Goal: Task Accomplishment & Management: Complete application form

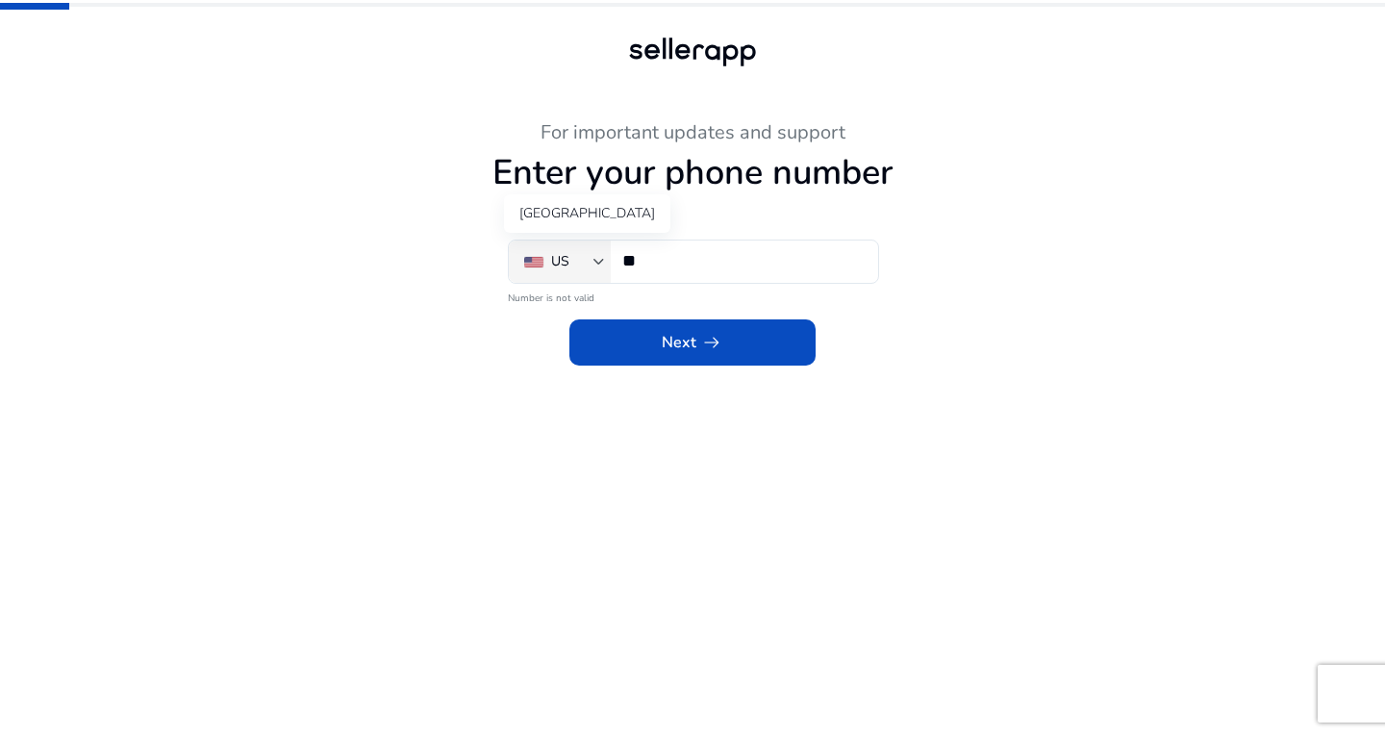
drag, startPoint x: 0, startPoint y: 0, endPoint x: 578, endPoint y: 261, distance: 633.9
click at [578, 261] on div "US" at bounding box center [558, 261] width 69 height 21
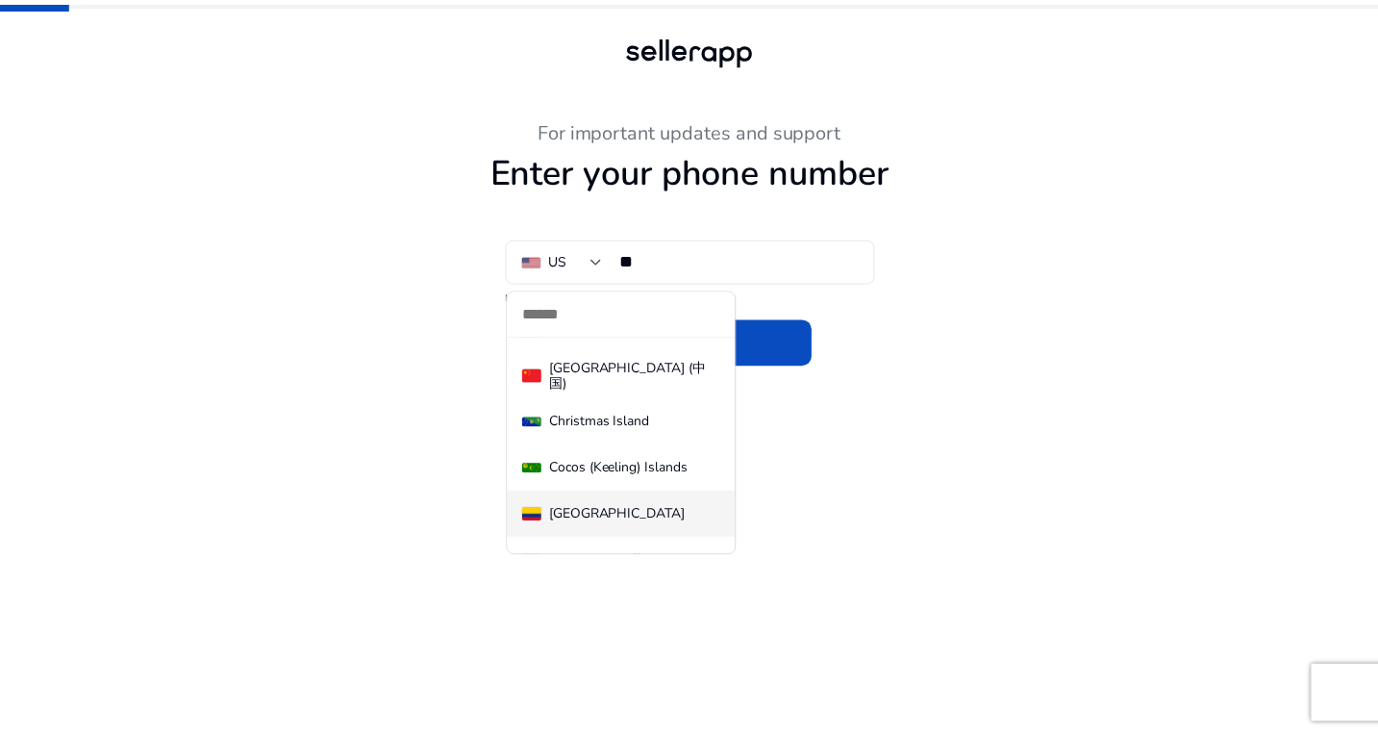
scroll to position [1974, 0]
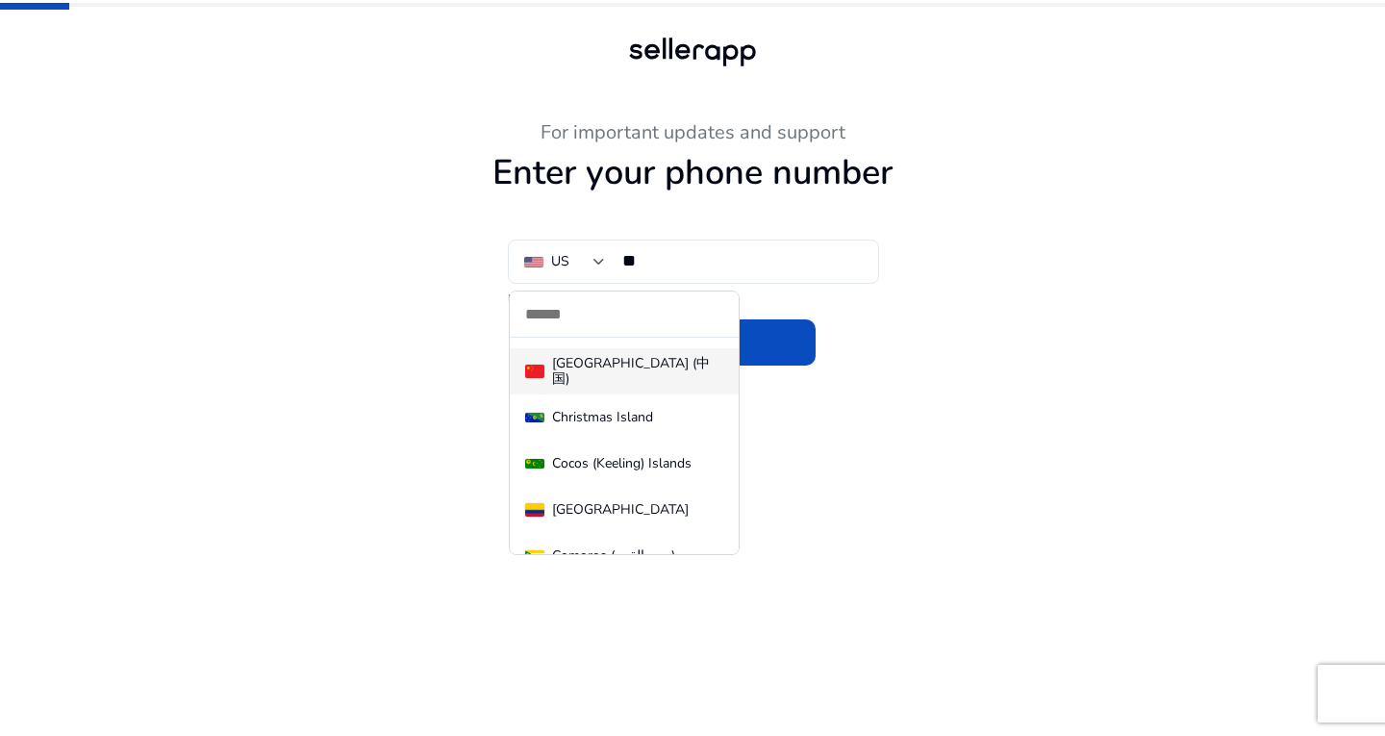
click at [623, 367] on div "[GEOGRAPHIC_DATA] (中国)" at bounding box center [637, 371] width 171 height 31
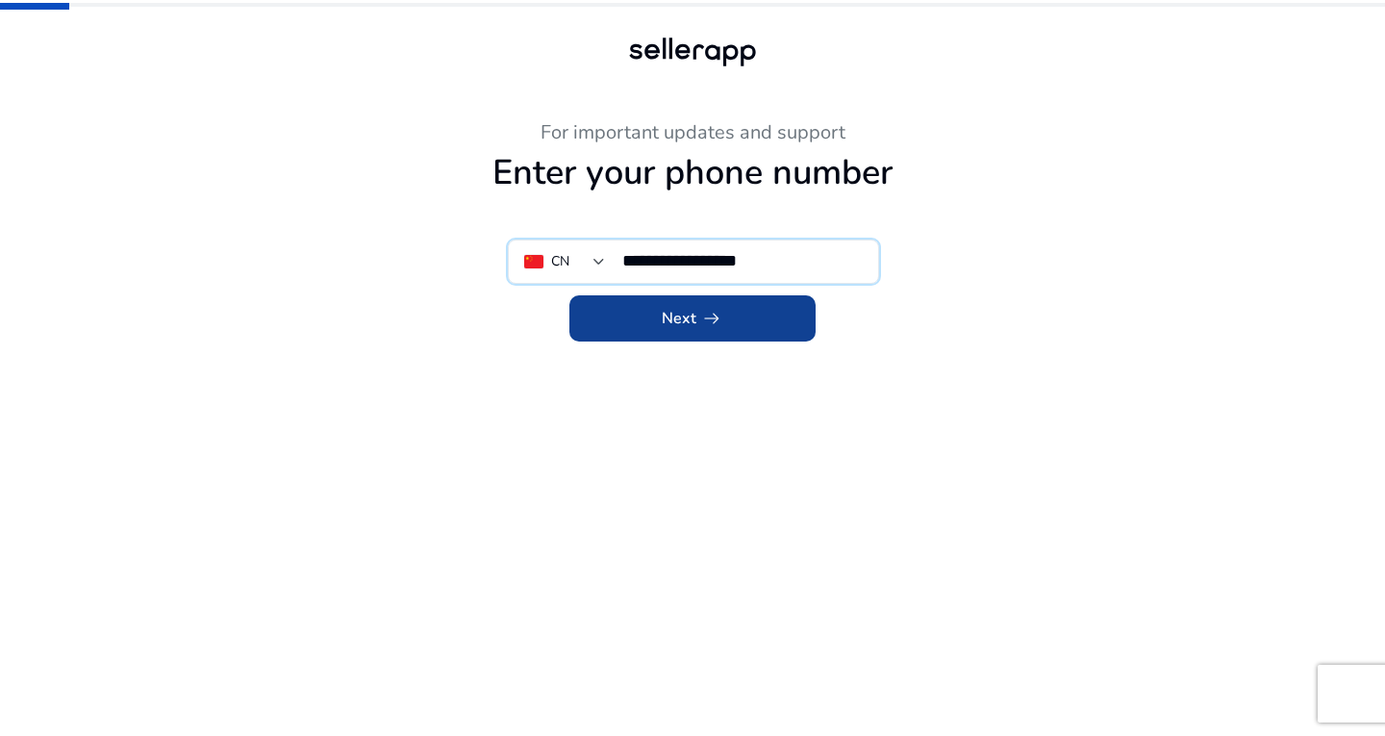
type input "**********"
click at [678, 306] on span at bounding box center [692, 318] width 246 height 46
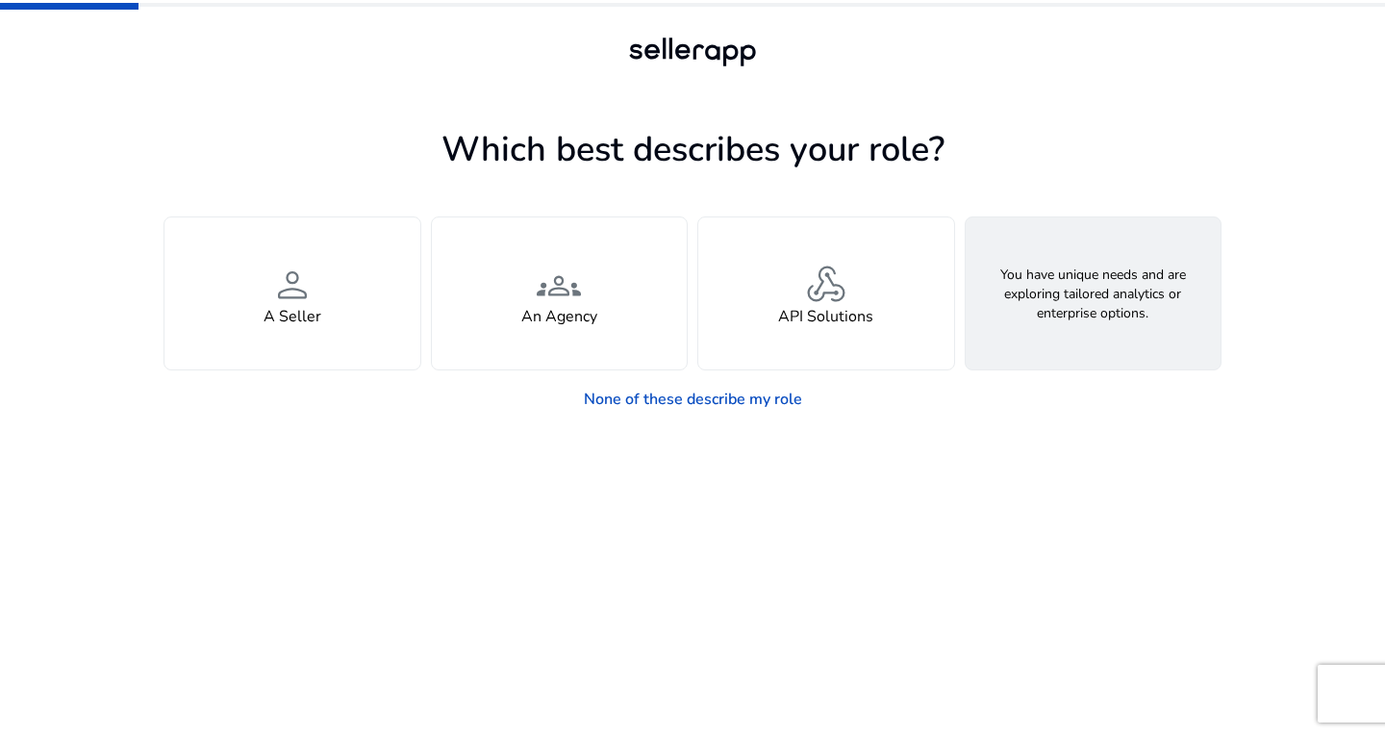
click at [1031, 242] on div "feature_search Looking for Custom Solutions" at bounding box center [1093, 293] width 256 height 152
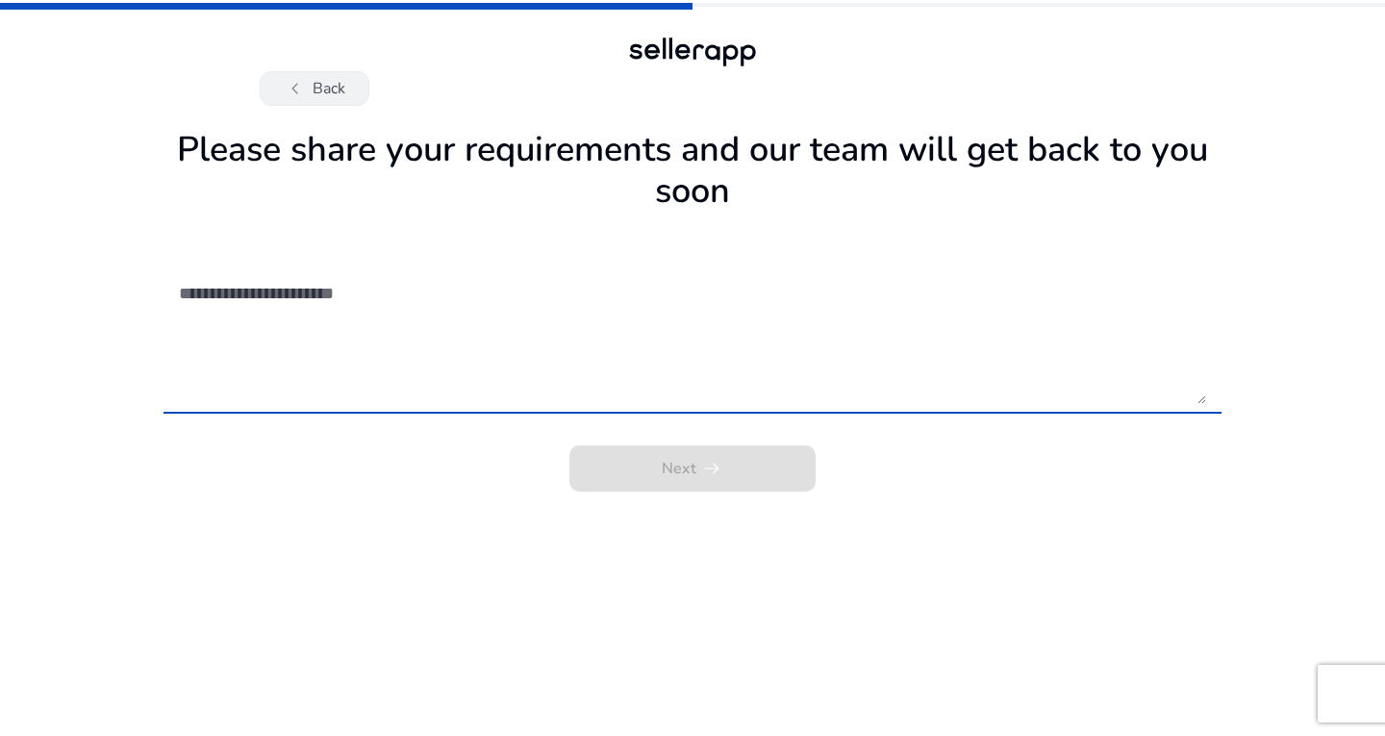
click at [323, 92] on button "chevron_left Back" at bounding box center [315, 88] width 110 height 35
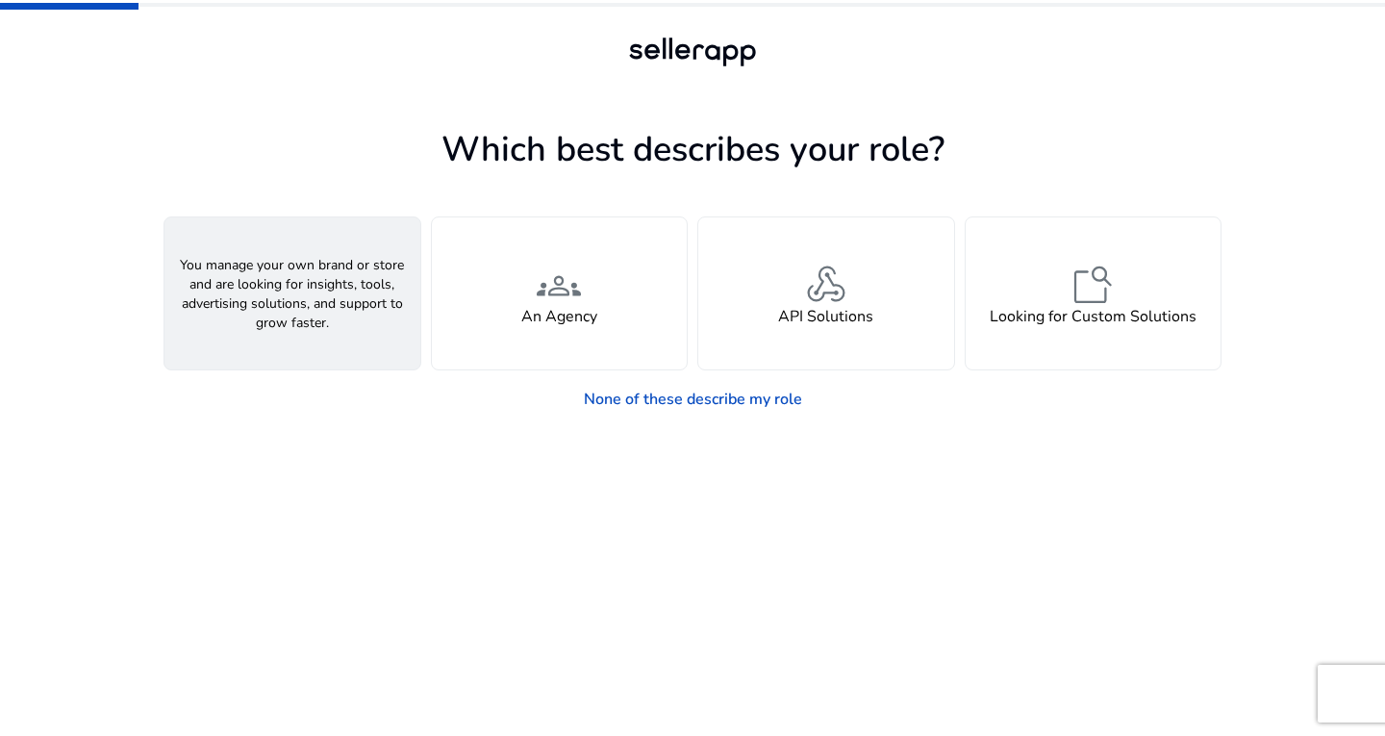
click at [291, 310] on h4 "A Seller" at bounding box center [292, 317] width 58 height 18
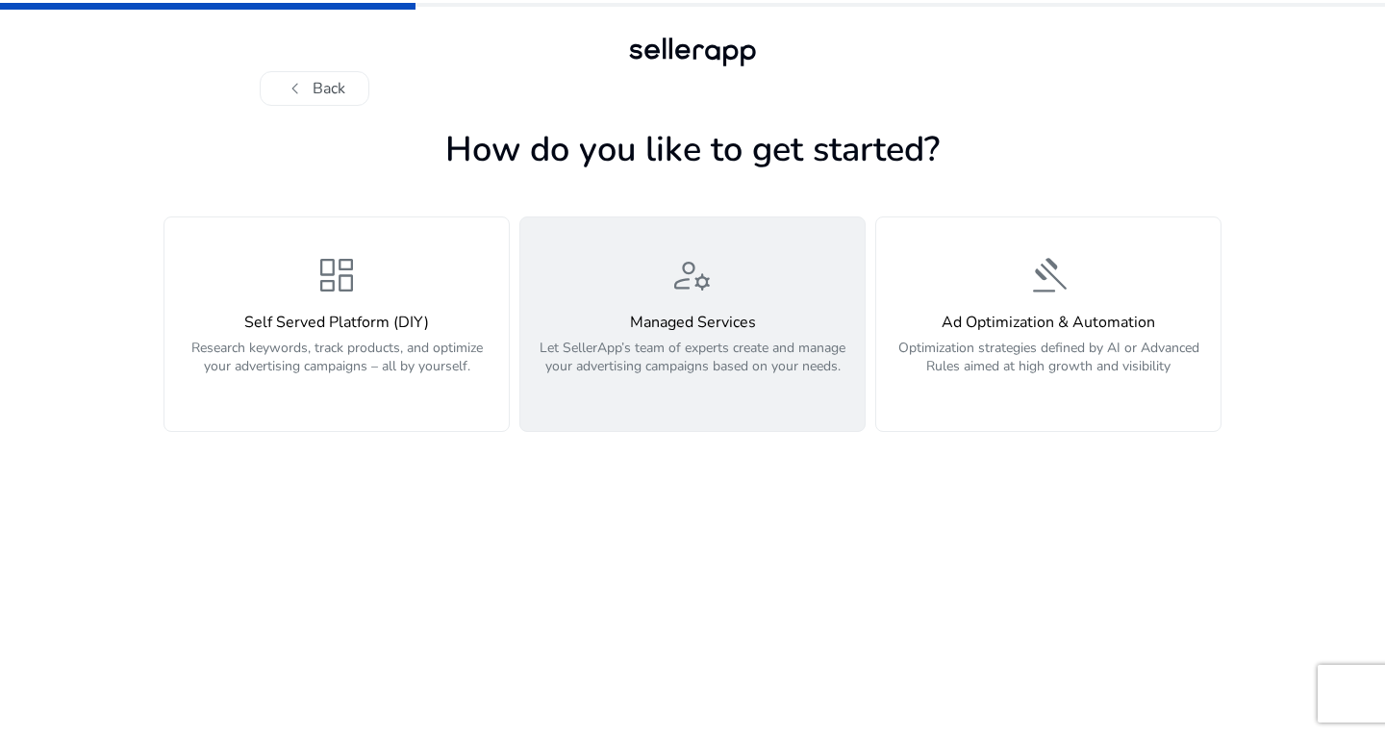
click at [654, 361] on p "Let SellerApp’s team of experts create and manage your advertising campaigns ba…" at bounding box center [692, 367] width 321 height 58
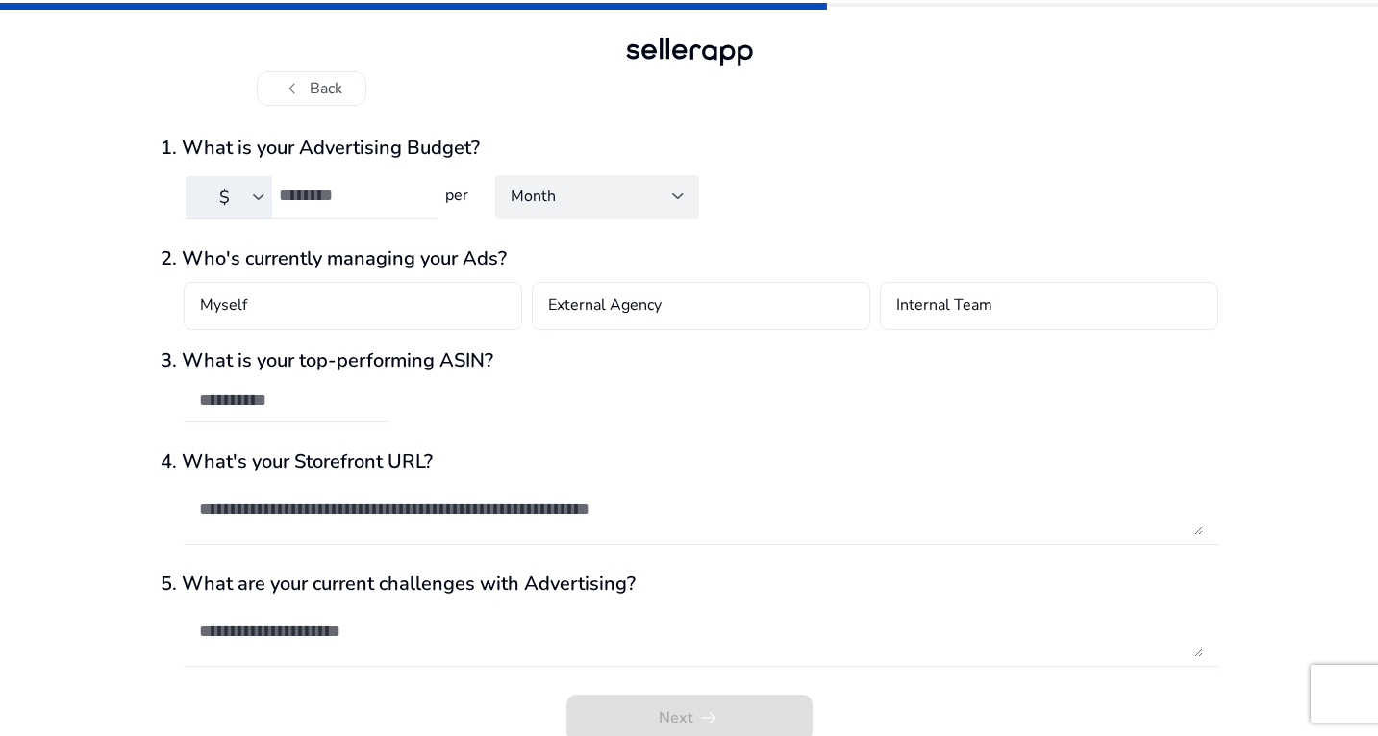
scroll to position [16, 0]
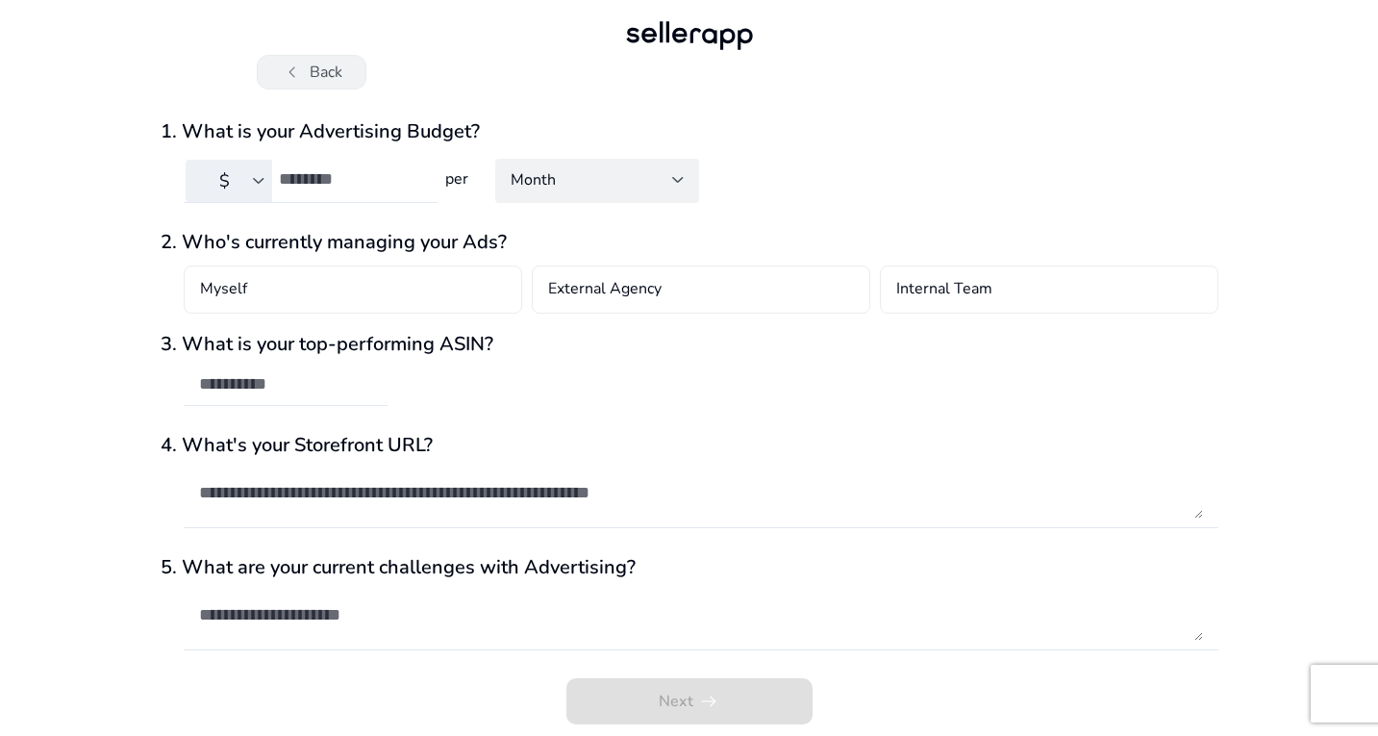
click at [338, 58] on button "chevron_left Back" at bounding box center [312, 72] width 110 height 35
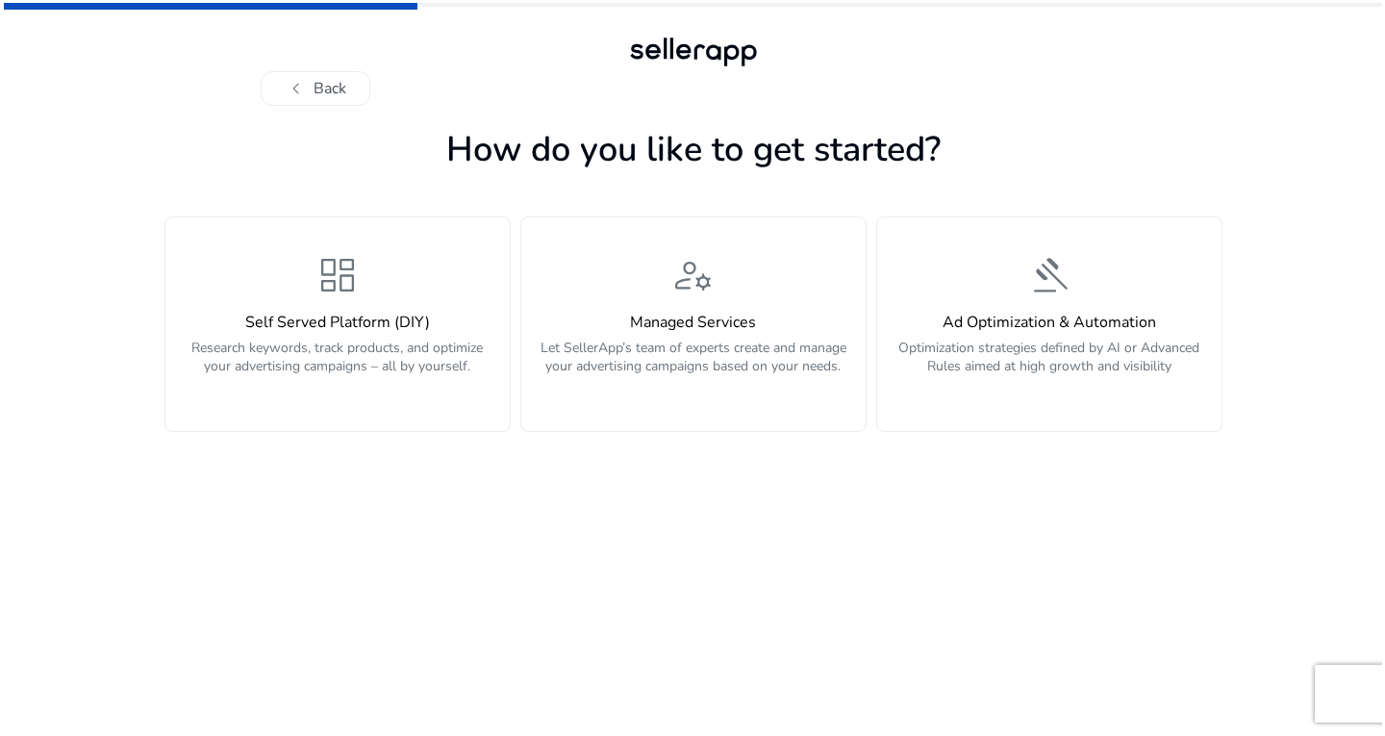
scroll to position [0, 0]
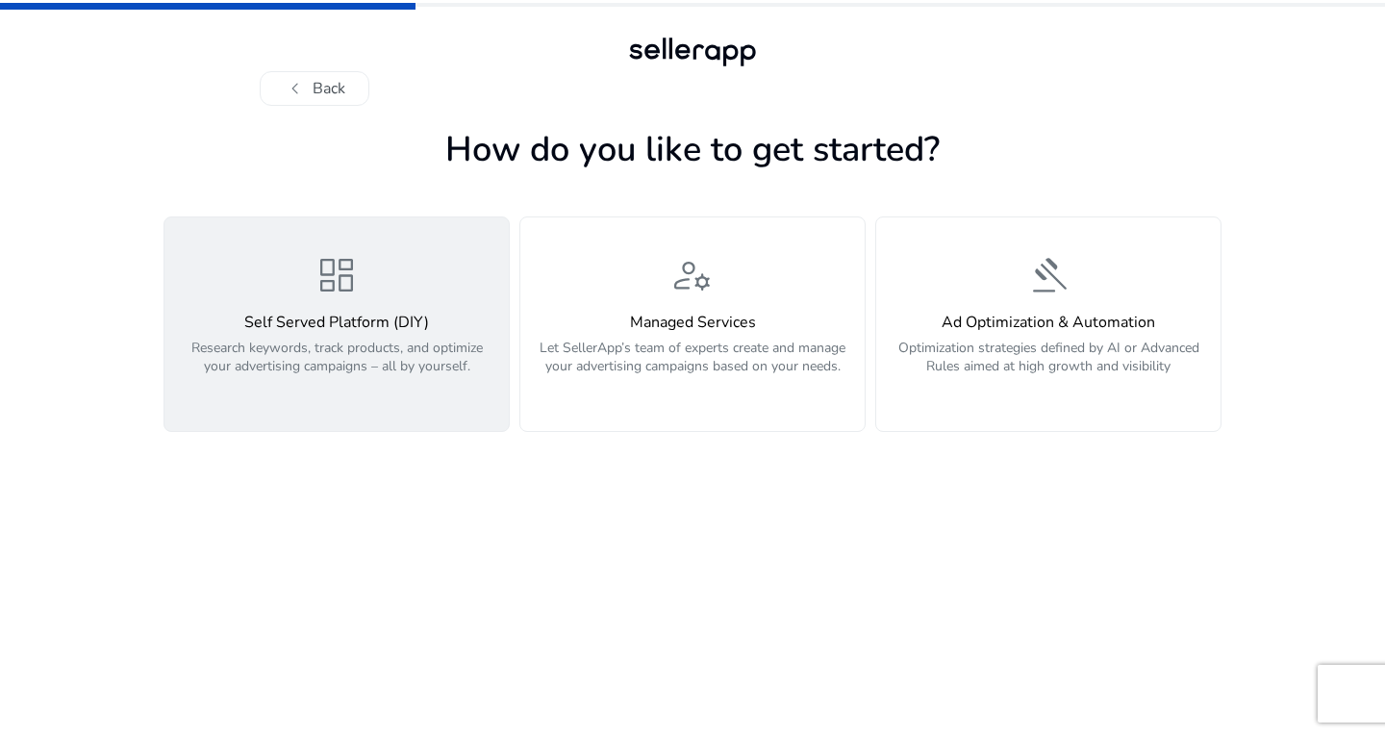
click at [331, 324] on h4 "Self Served Platform (DIY)" at bounding box center [336, 322] width 321 height 18
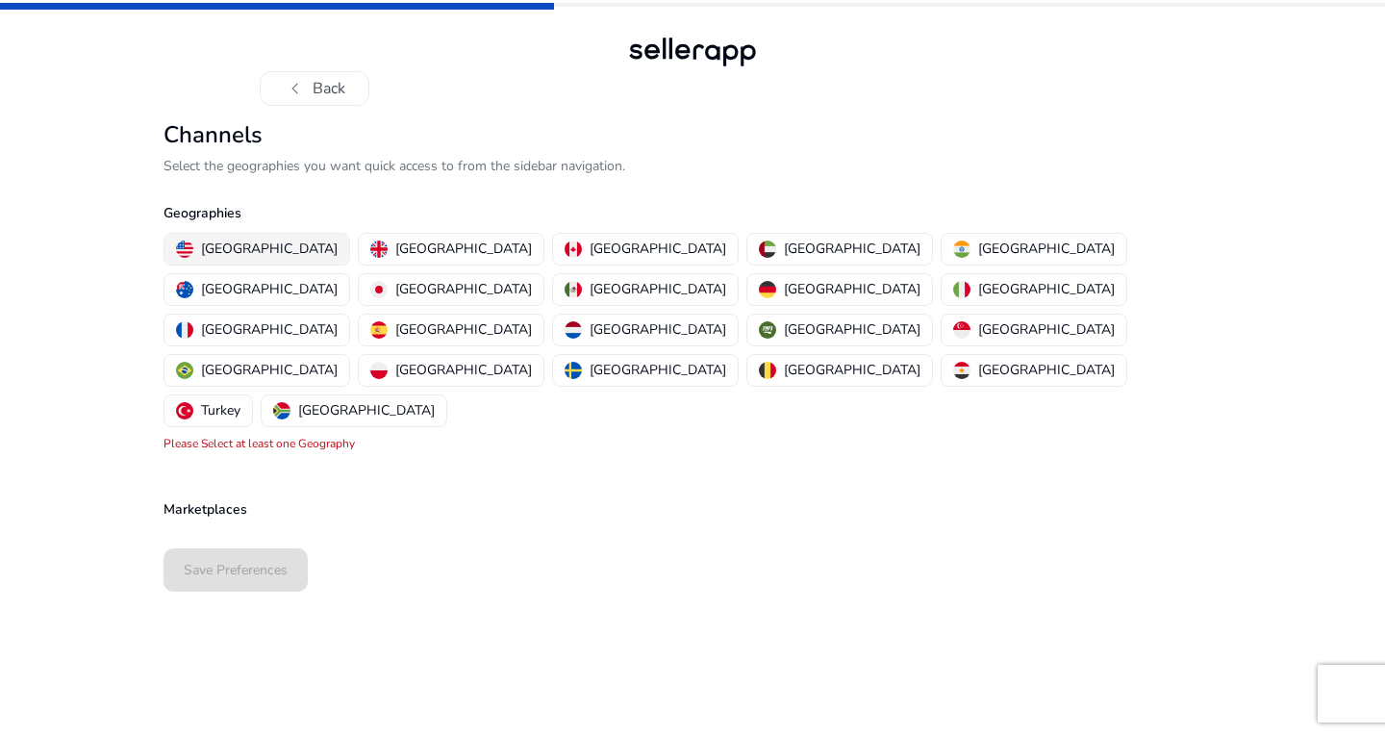
click at [244, 257] on p "[GEOGRAPHIC_DATA]" at bounding box center [269, 248] width 137 height 20
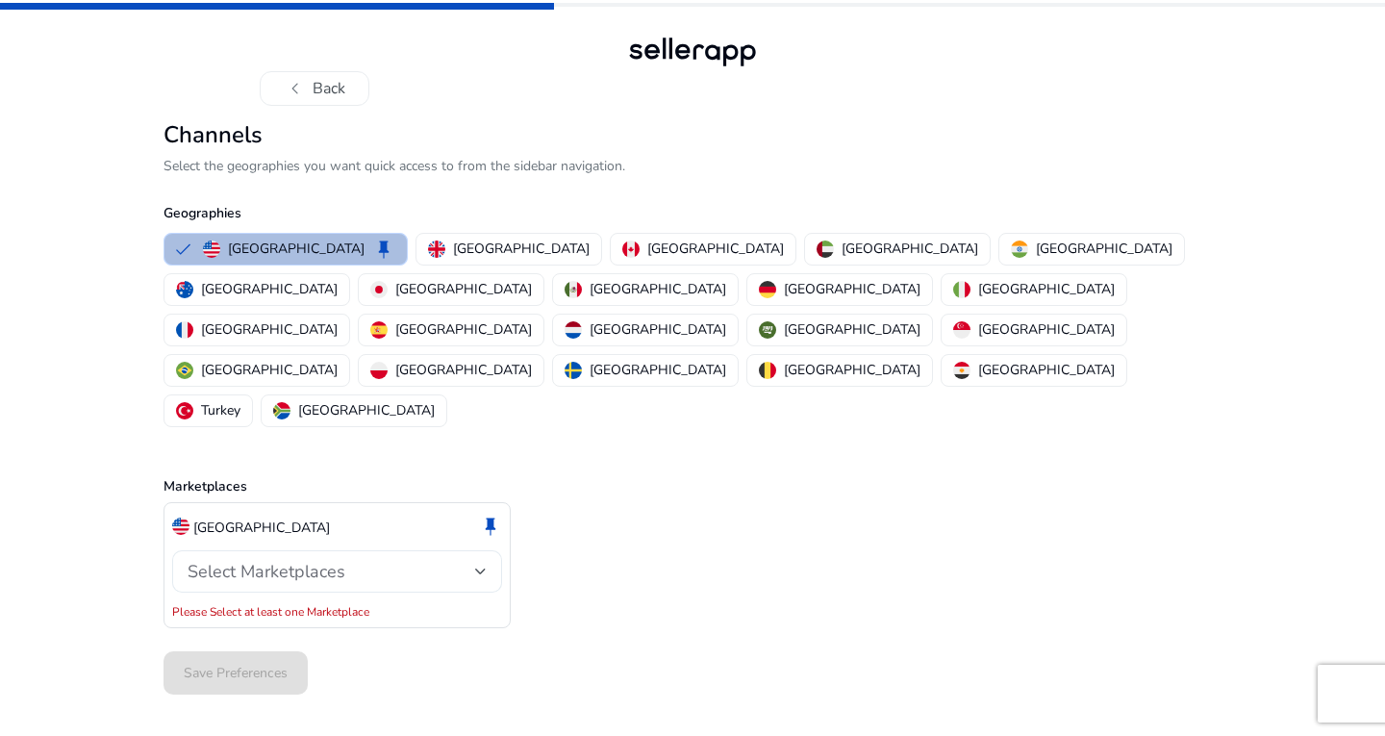
click at [326, 560] on span "Select Marketplaces" at bounding box center [266, 571] width 158 height 23
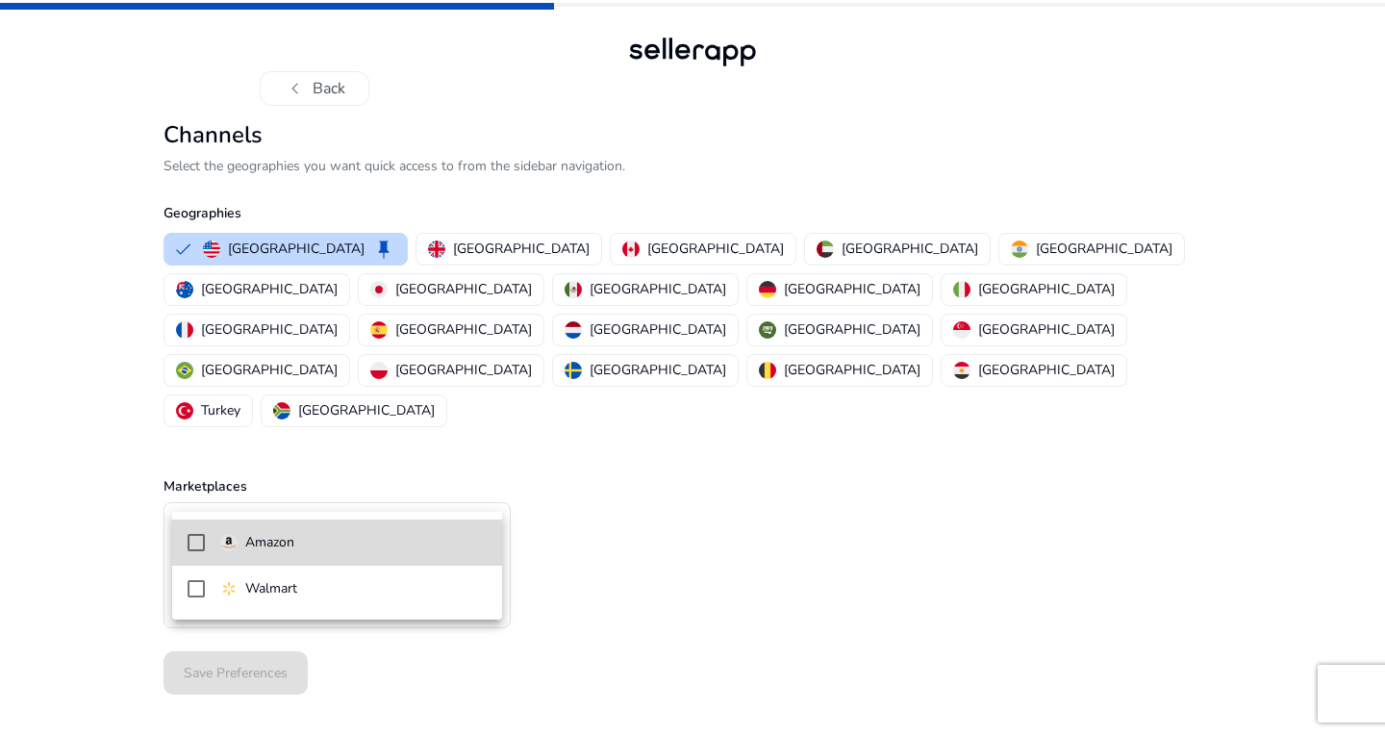
click at [326, 537] on span "Amazon" at bounding box center [353, 542] width 266 height 21
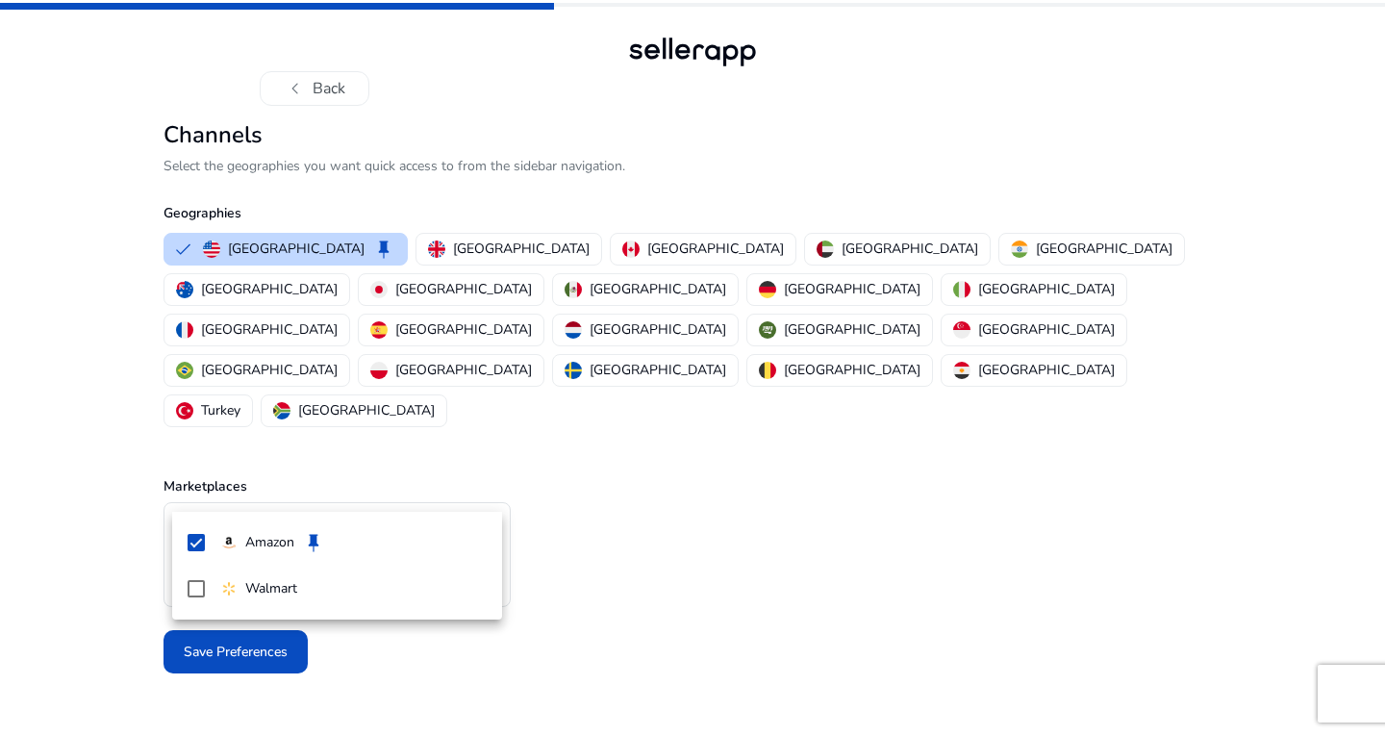
click at [158, 577] on div at bounding box center [692, 368] width 1385 height 736
click at [221, 641] on span "Save Preferences" at bounding box center [236, 651] width 104 height 20
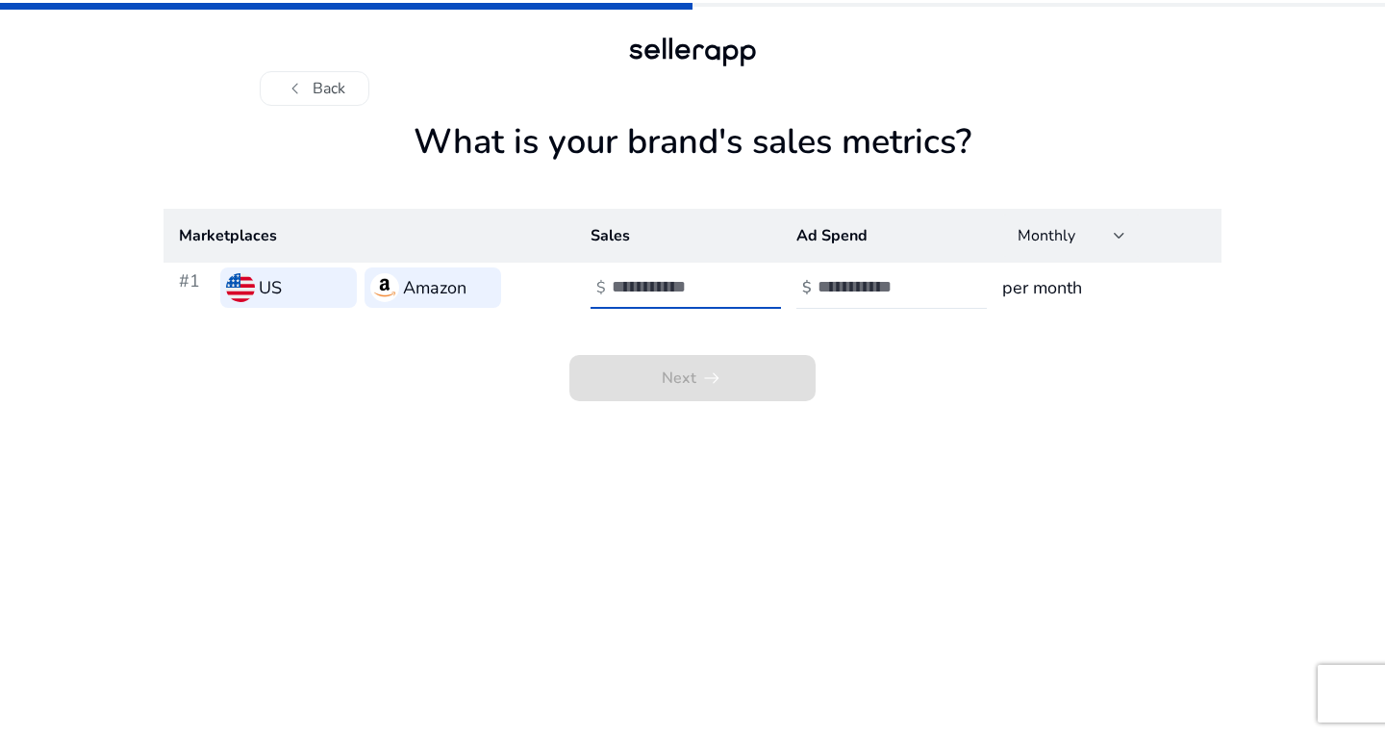
click at [715, 287] on input "number" at bounding box center [677, 286] width 130 height 21
click at [737, 284] on input "*" at bounding box center [677, 286] width 130 height 21
type input "*"
click at [735, 281] on input "*" at bounding box center [677, 286] width 130 height 21
drag, startPoint x: 624, startPoint y: 285, endPoint x: 581, endPoint y: 286, distance: 43.3
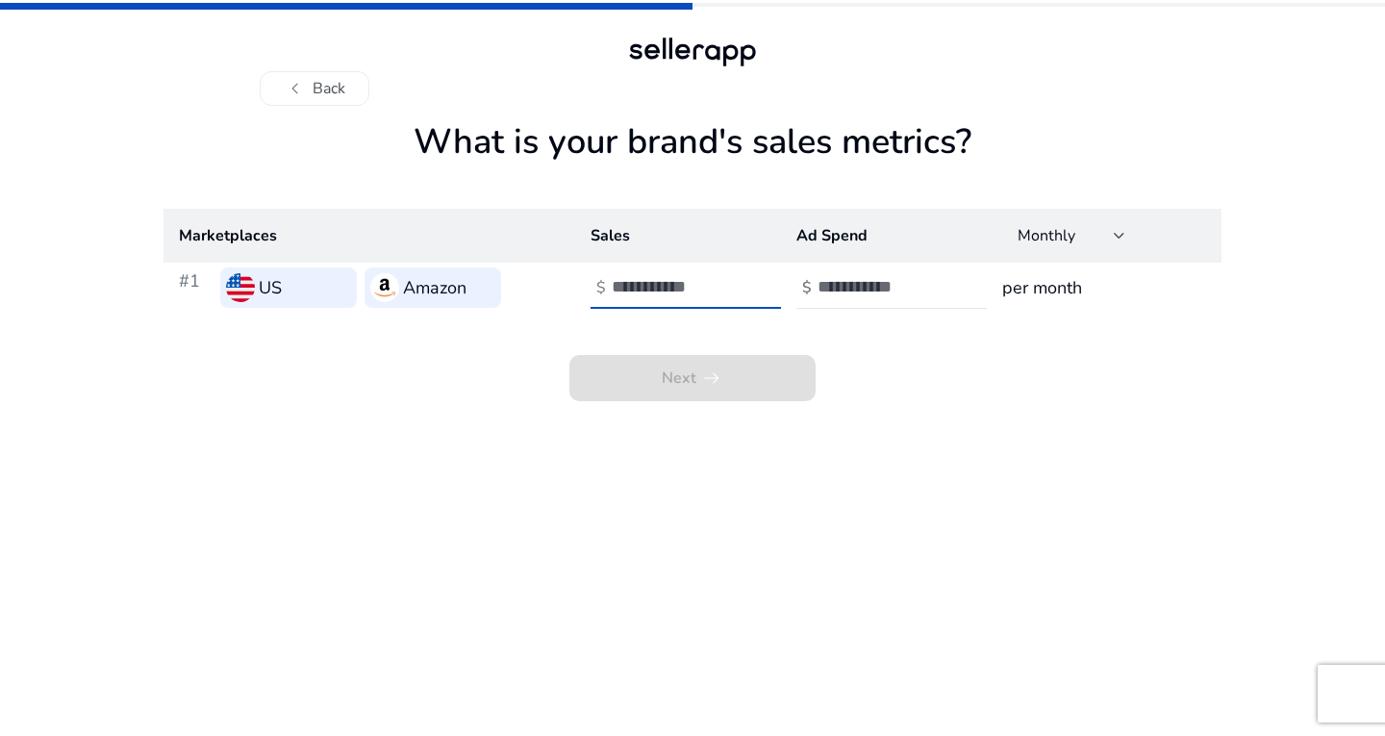
click at [581, 286] on td "$" at bounding box center [678, 287] width 206 height 50
click at [1077, 286] on h3 "per month" at bounding box center [1104, 287] width 204 height 27
click at [698, 291] on input "number" at bounding box center [677, 286] width 130 height 21
type input "*****"
click at [845, 282] on input "number" at bounding box center [882, 286] width 130 height 21
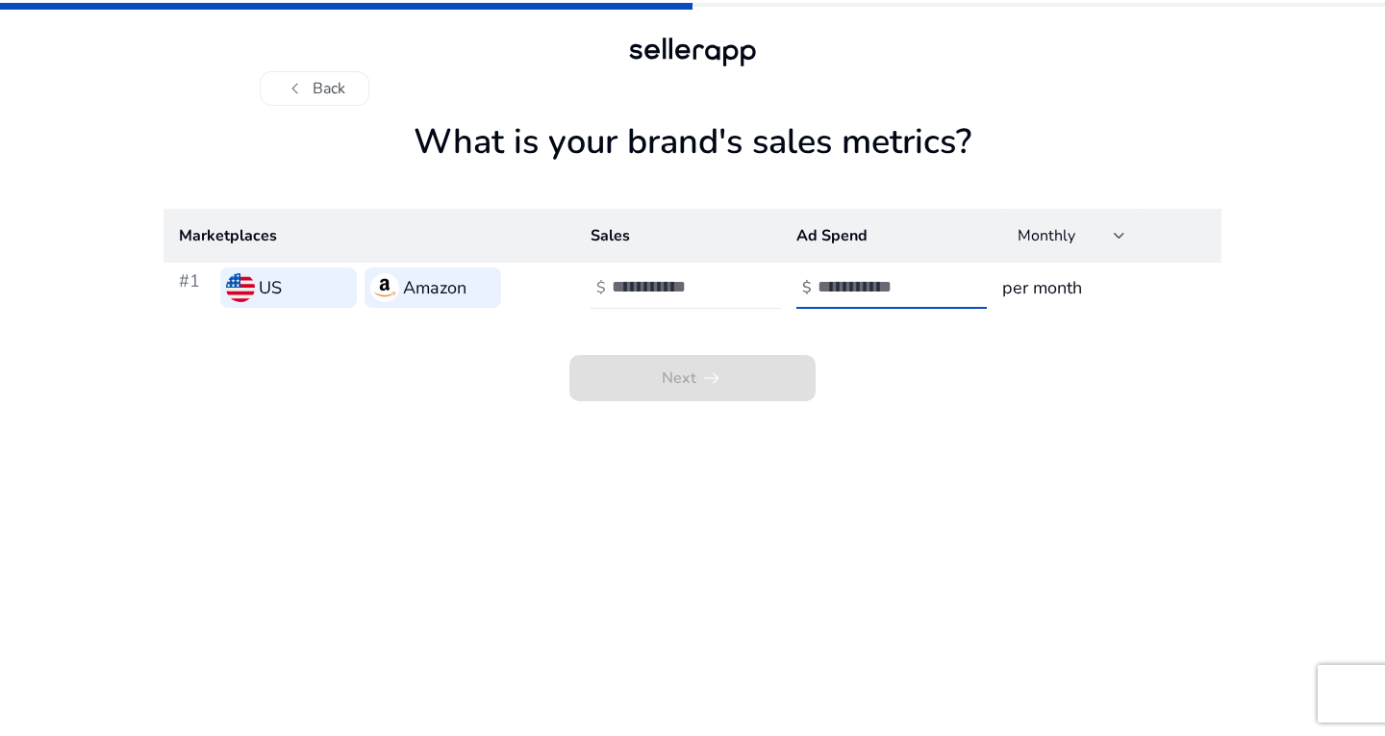
click at [926, 294] on input "number" at bounding box center [882, 286] width 130 height 21
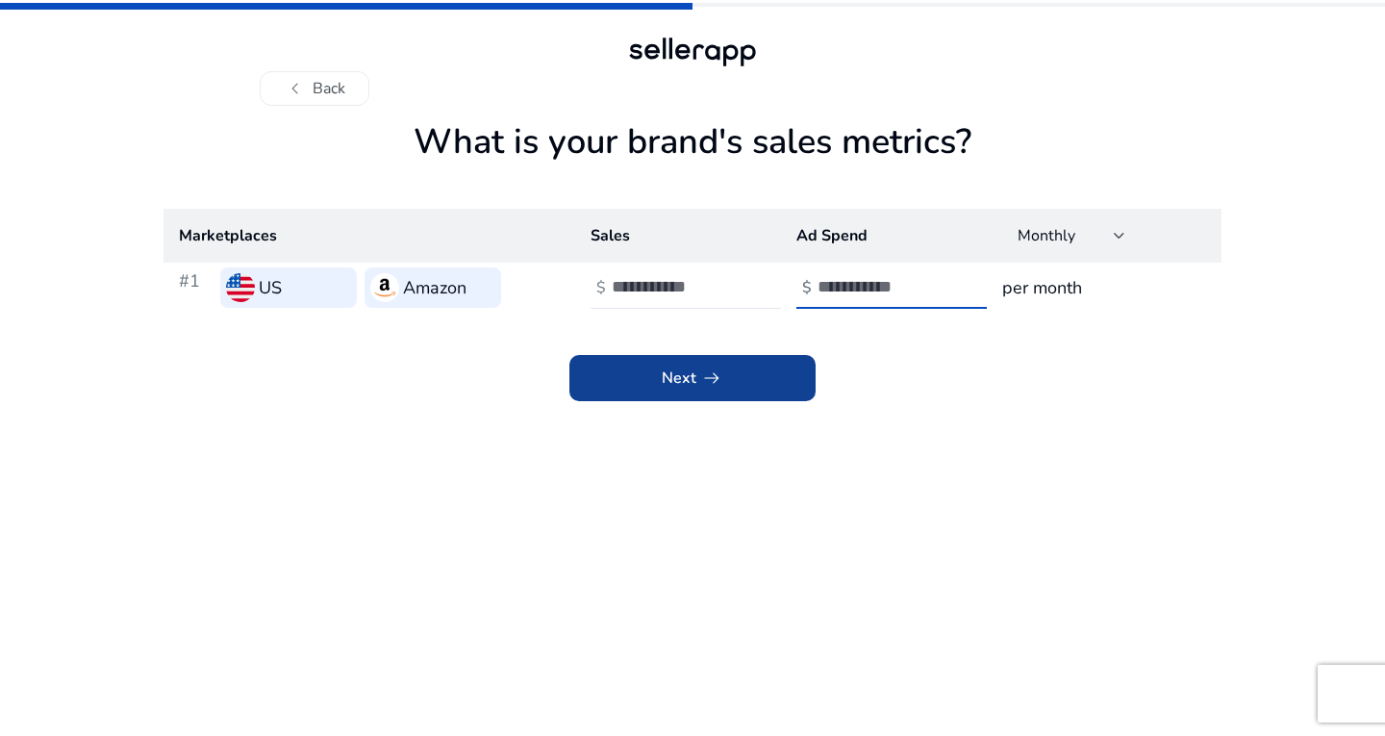
type input "****"
click at [698, 372] on app-icon "arrow_right_alt" at bounding box center [709, 377] width 27 height 23
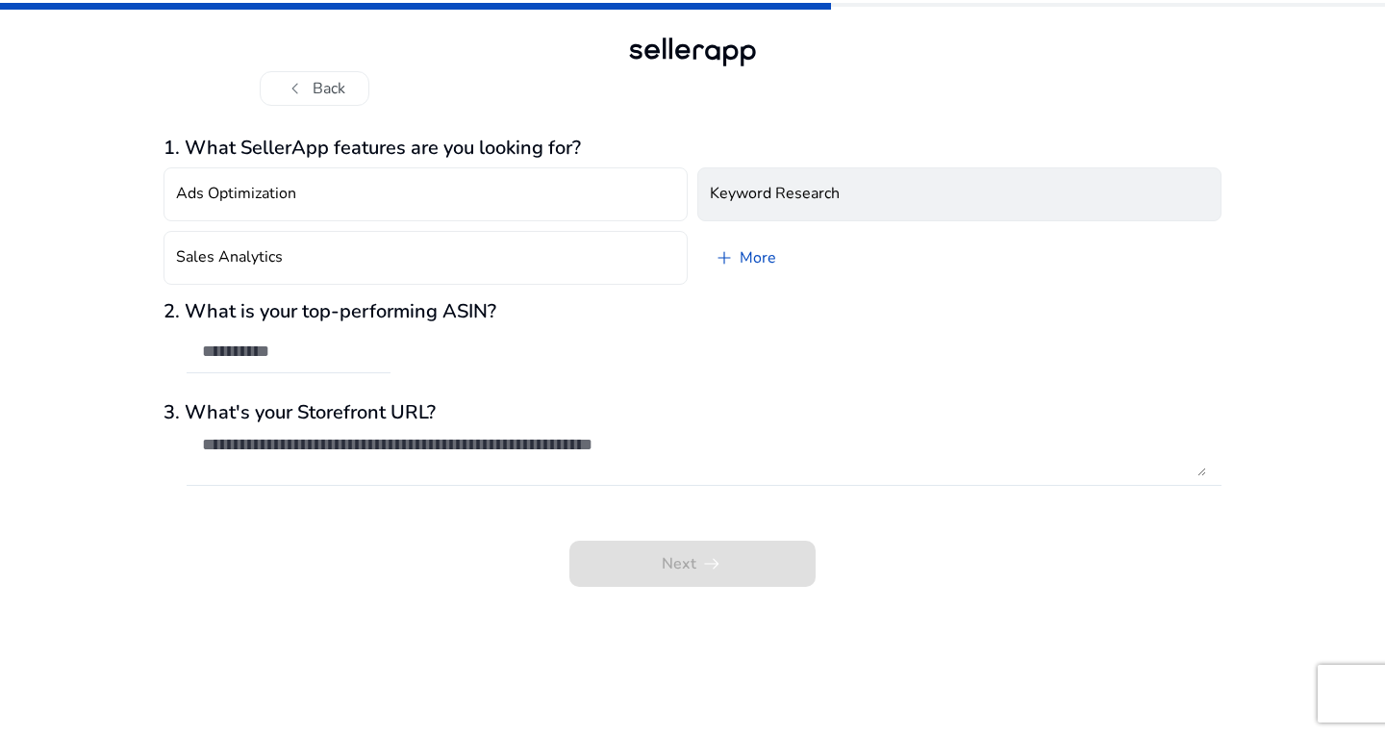
click at [864, 196] on button "Keyword Research" at bounding box center [959, 194] width 524 height 54
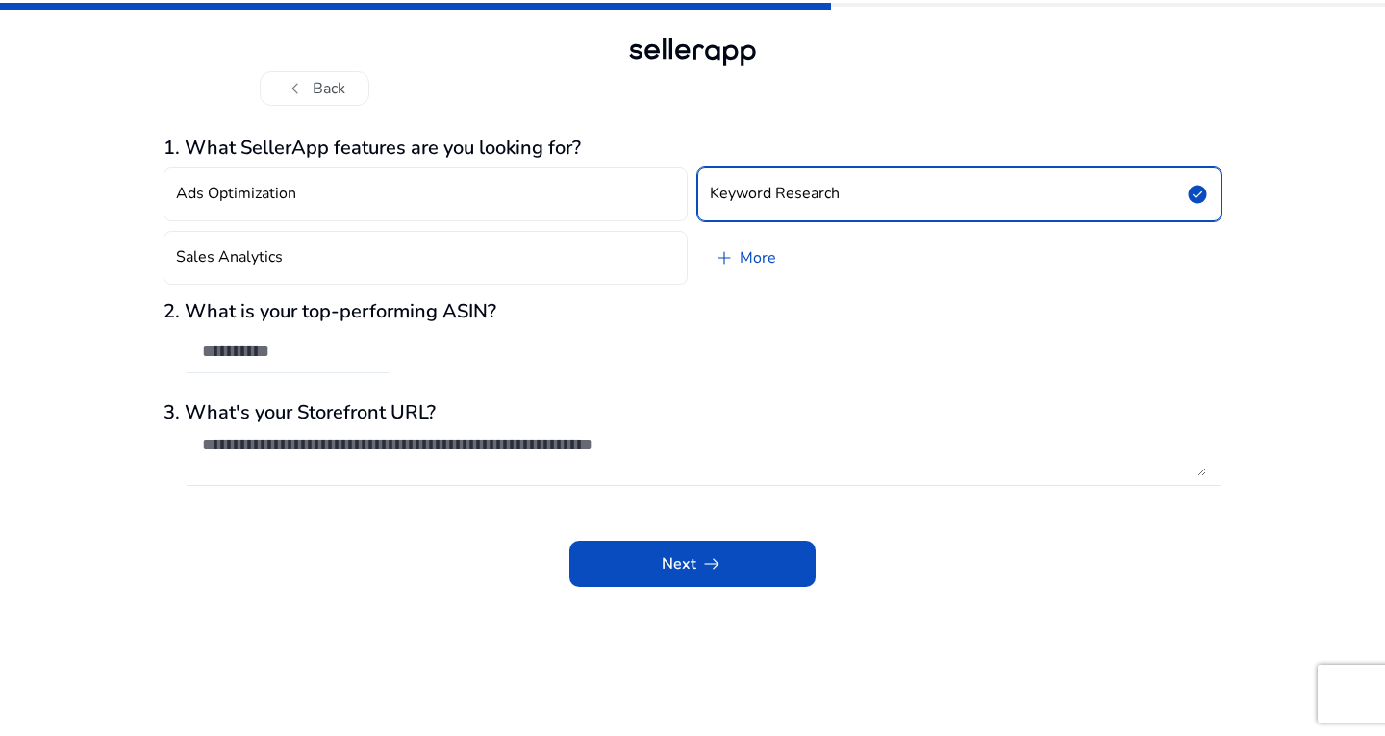
click at [291, 352] on input "text" at bounding box center [288, 350] width 173 height 21
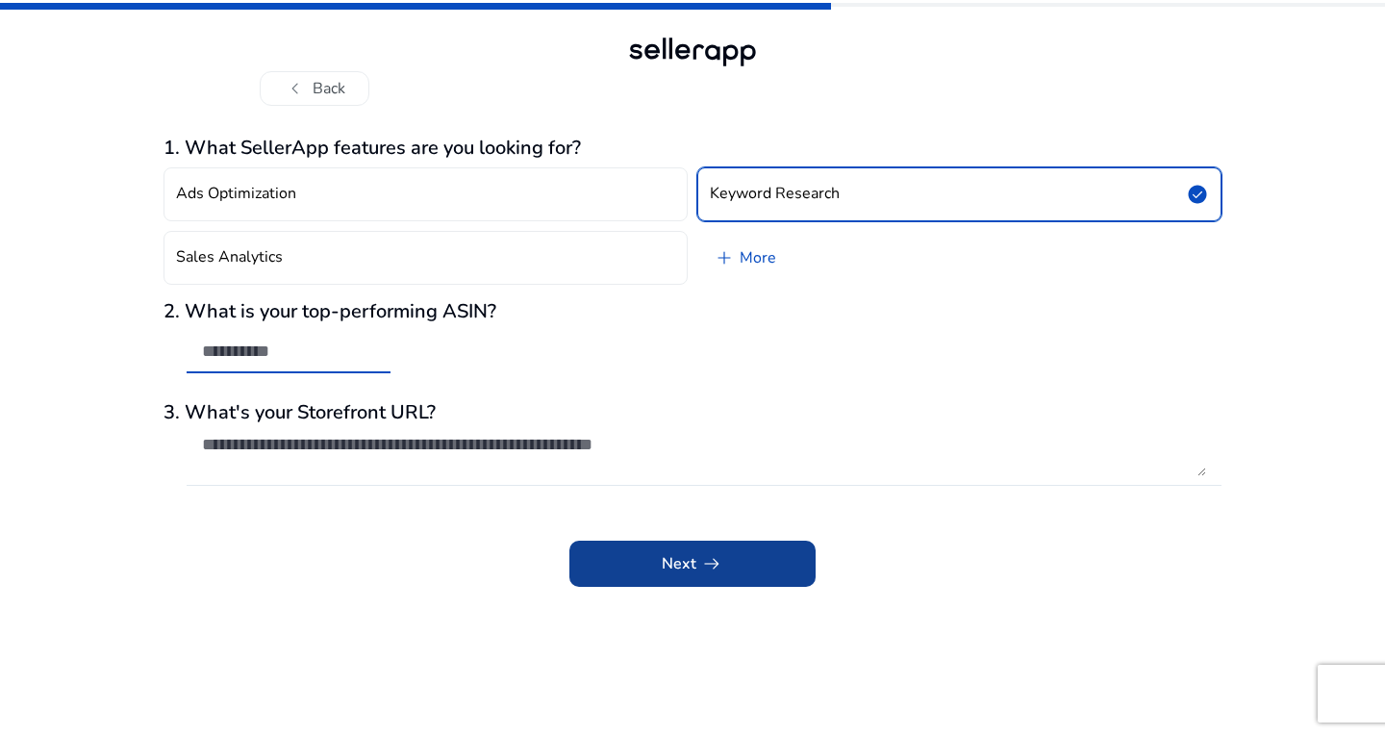
click at [668, 562] on span "Next arrow_right_alt" at bounding box center [693, 563] width 62 height 23
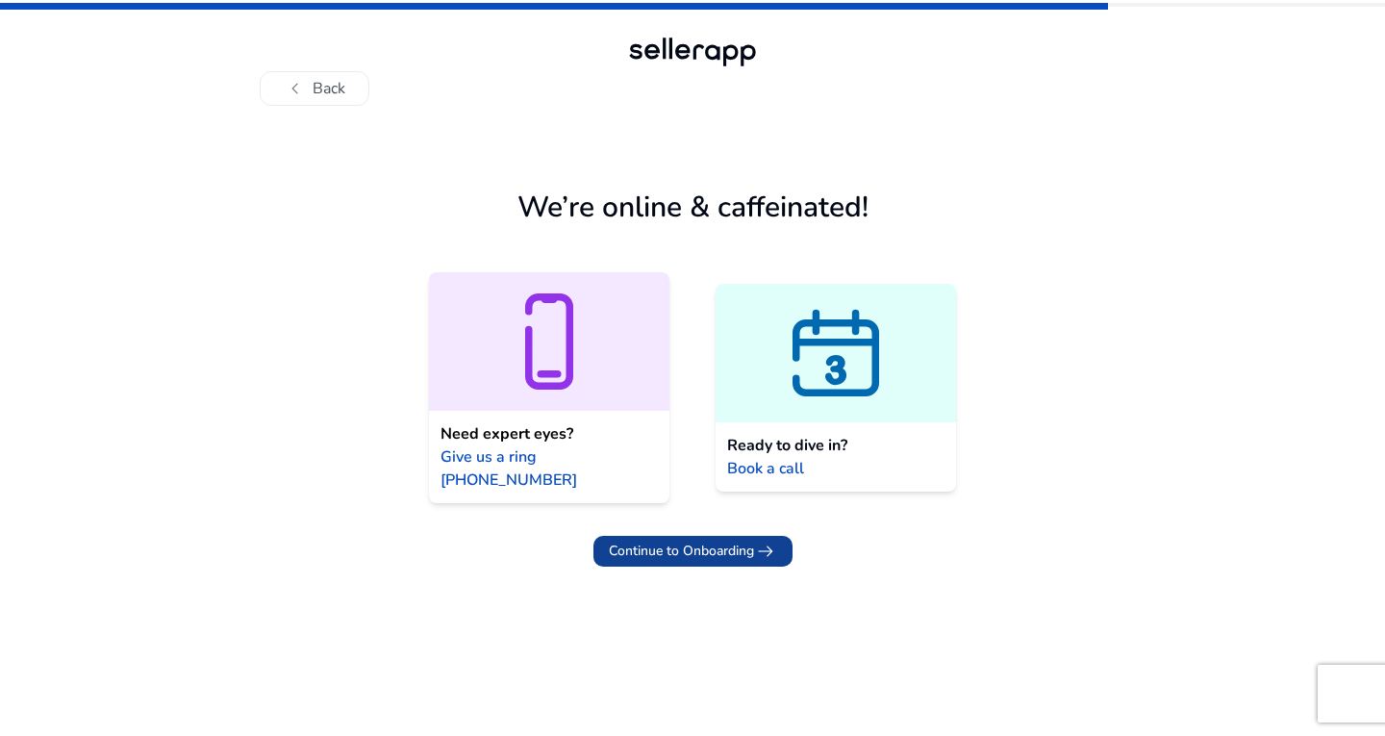
click at [725, 540] on span "Continue to Onboarding" at bounding box center [681, 550] width 145 height 20
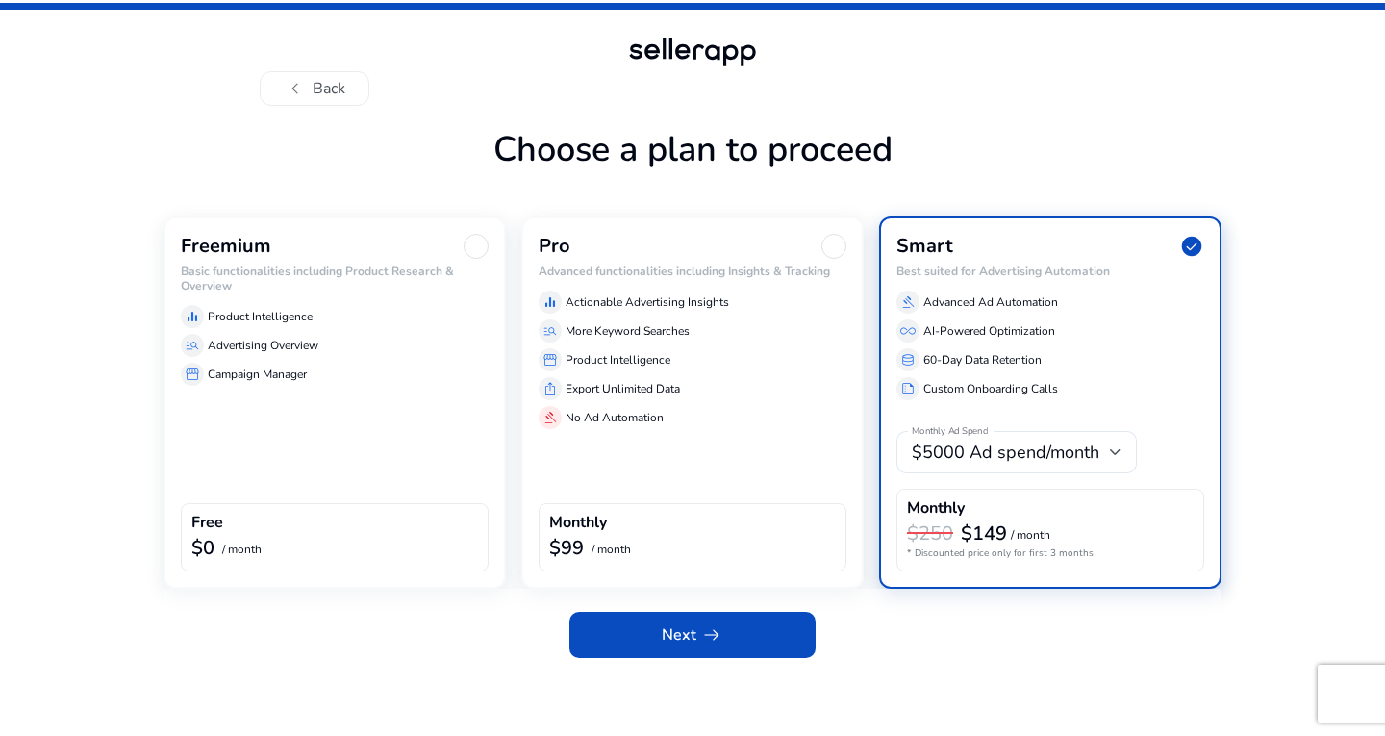
click at [1182, 250] on span "check_circle" at bounding box center [1191, 246] width 25 height 25
click at [452, 440] on div "Freemium Basic functionalities including Product Research & Overview equalizer …" at bounding box center [334, 402] width 342 height 372
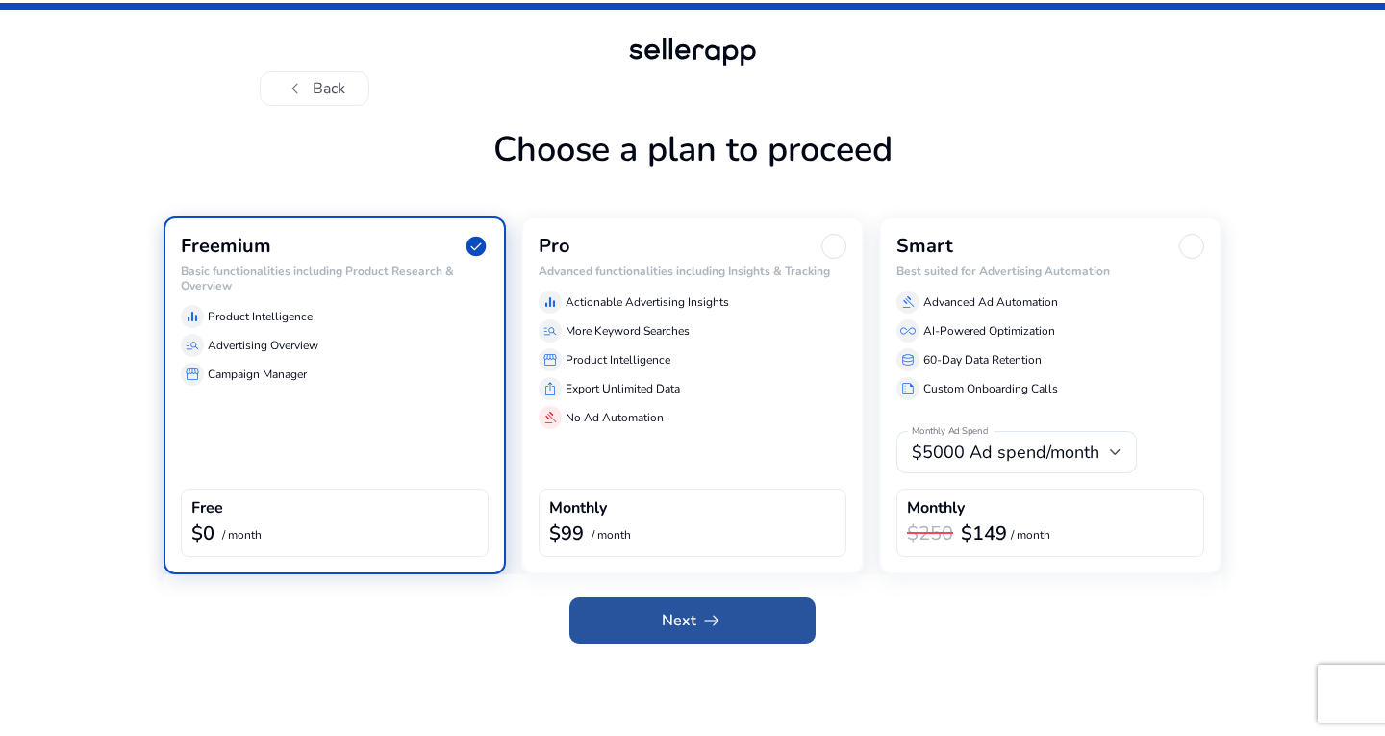
click at [653, 608] on span at bounding box center [692, 620] width 246 height 46
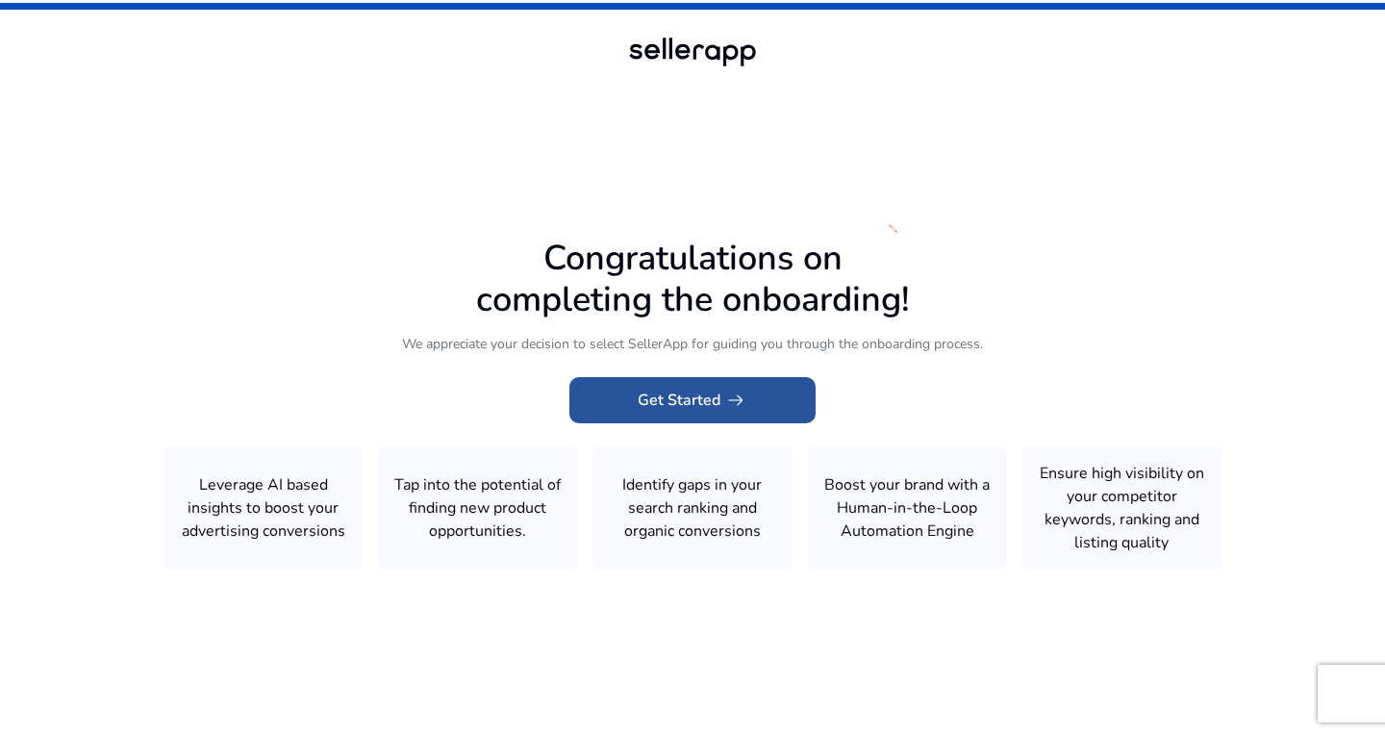
click at [699, 409] on span "Get Started arrow_right_alt" at bounding box center [692, 399] width 110 height 23
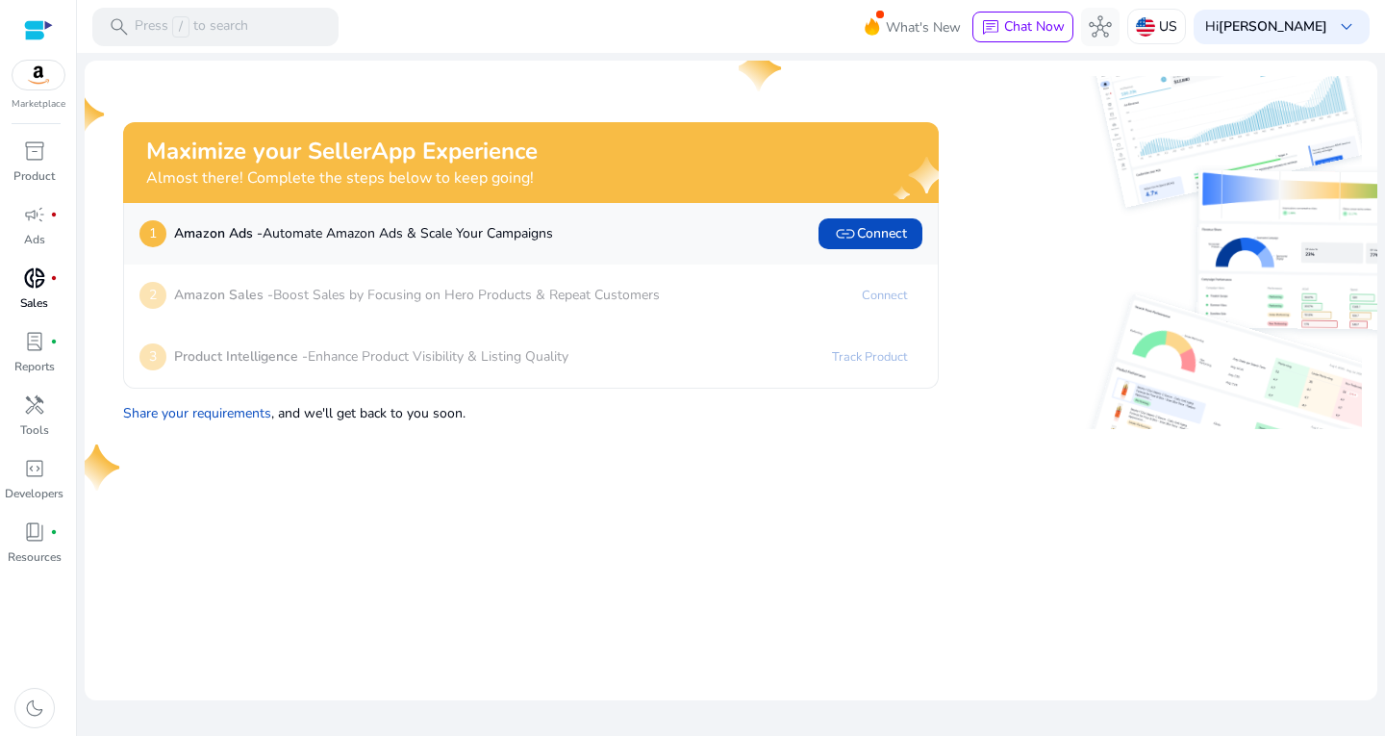
click at [37, 286] on span "donut_small" at bounding box center [34, 277] width 23 height 23
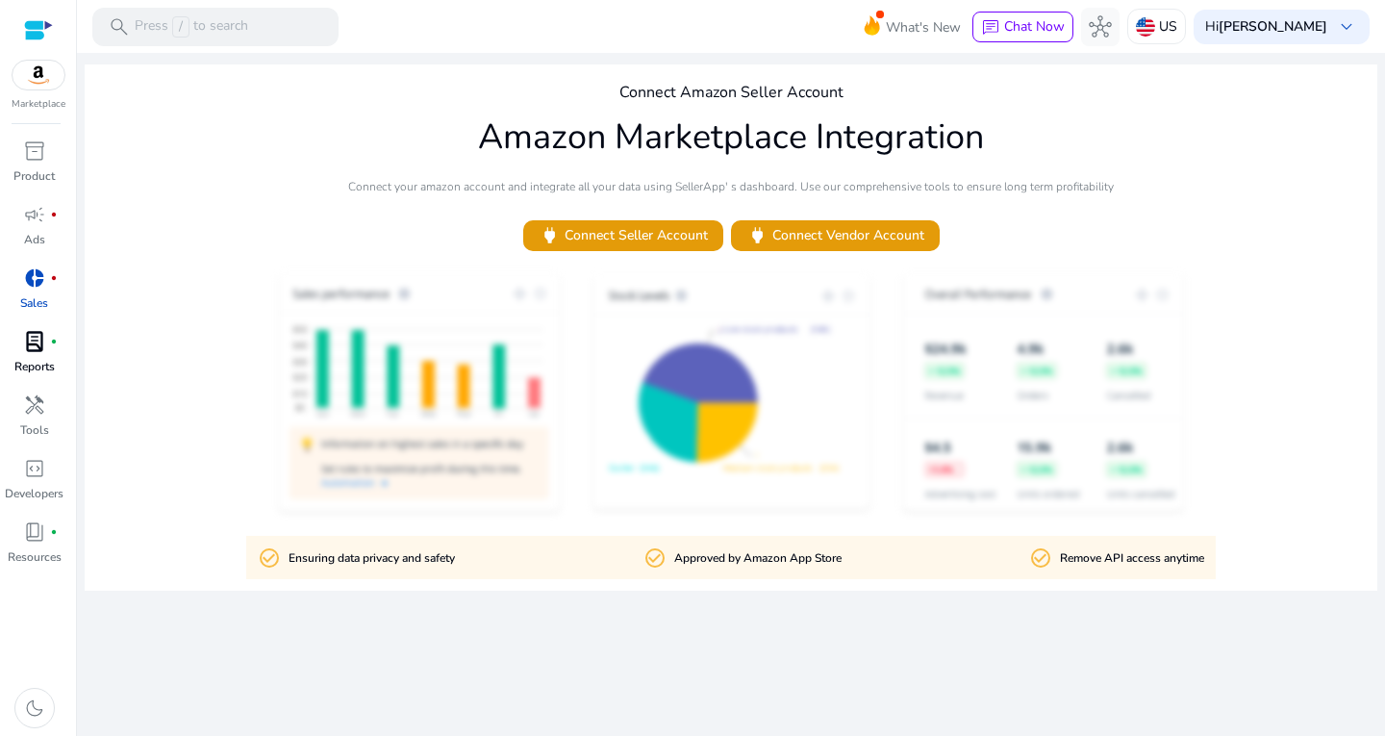
click at [37, 356] on div "lab_profile fiber_manual_record" at bounding box center [35, 341] width 54 height 31
